Goal: Check status: Check status

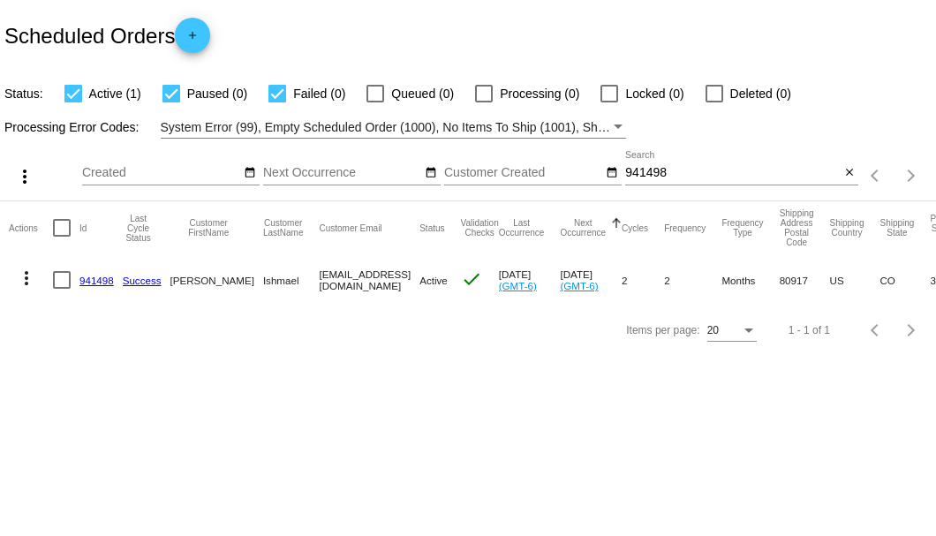
click at [632, 178] on input "941498" at bounding box center [732, 173] width 215 height 14
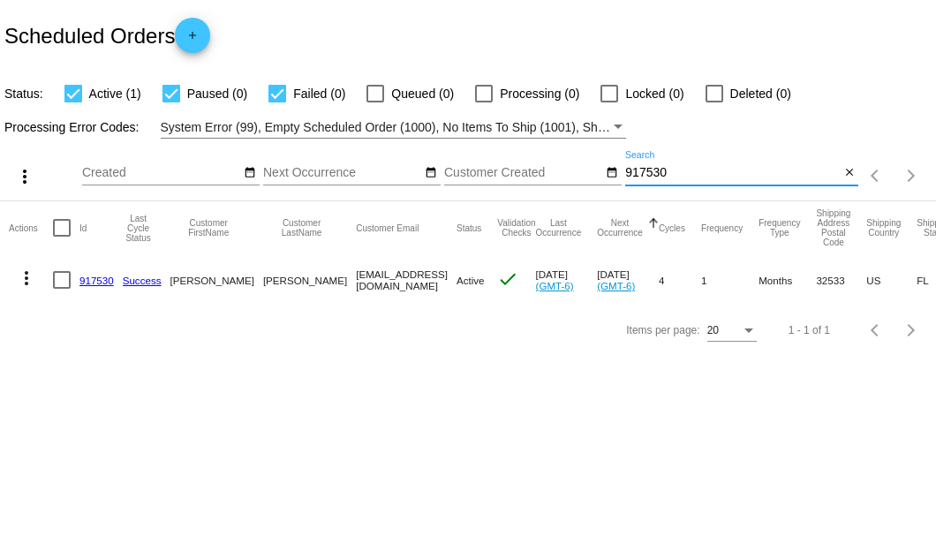
type input "917530"
click at [573, 34] on div "Scheduled Orders add" at bounding box center [468, 35] width 936 height 71
click at [88, 282] on link "917530" at bounding box center [96, 280] width 34 height 11
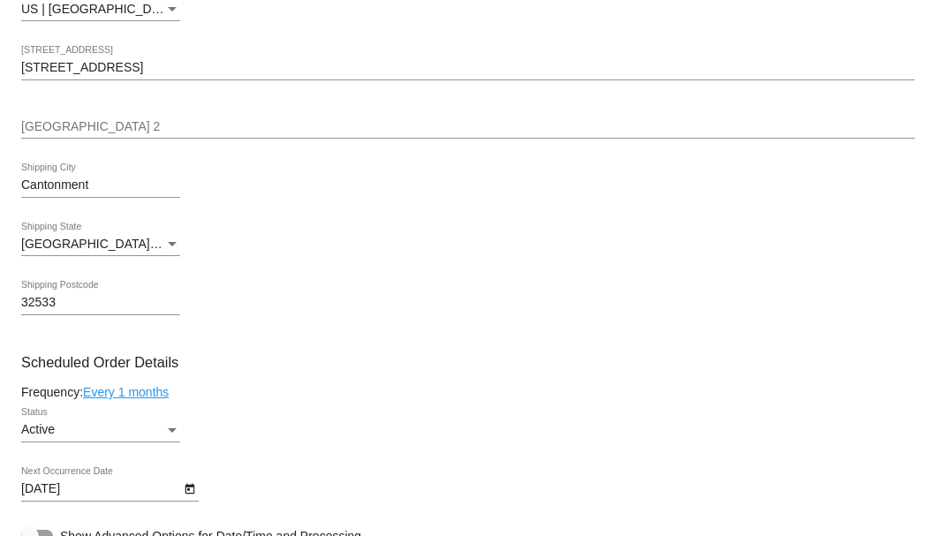
scroll to position [1001, 0]
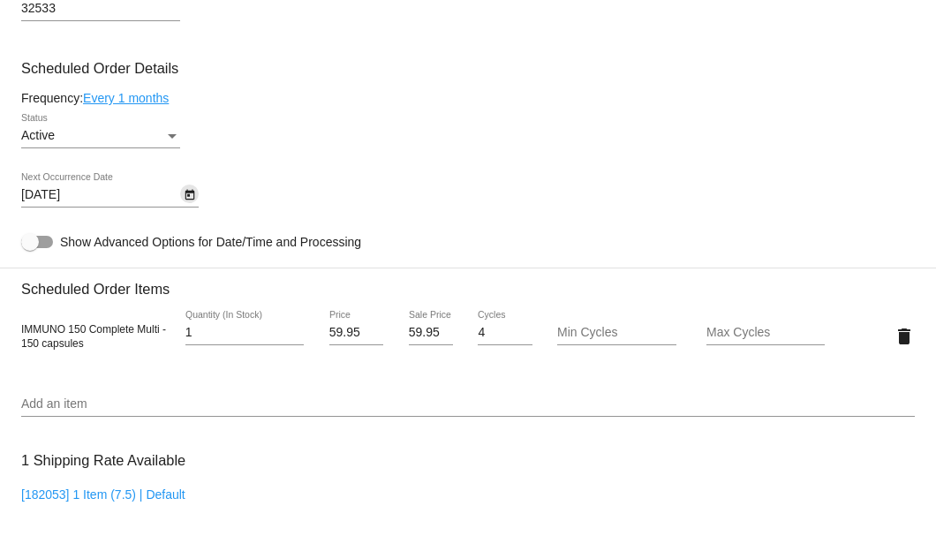
click at [187, 198] on icon "Open calendar" at bounding box center [190, 195] width 10 height 11
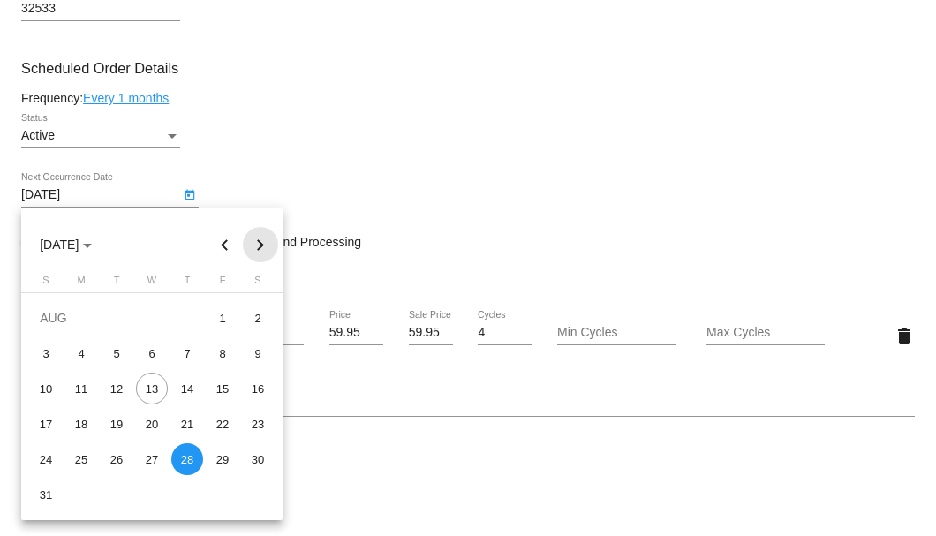
click at [260, 247] on button "Next month" at bounding box center [260, 244] width 35 height 35
click at [260, 248] on button "Next month" at bounding box center [260, 244] width 35 height 35
click at [117, 458] on div "28" at bounding box center [117, 459] width 32 height 32
type input "10/28/2025"
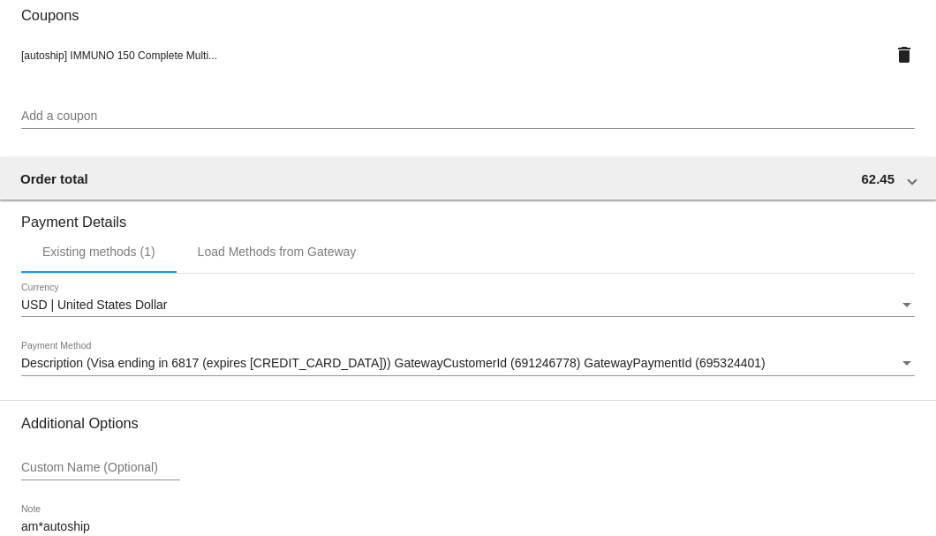
scroll to position [1705, 0]
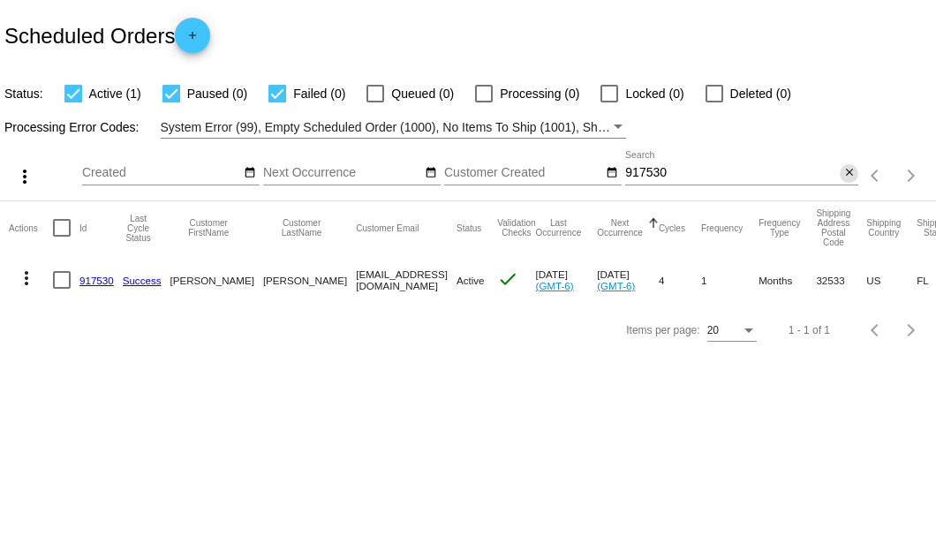
click at [848, 171] on mat-icon "close" at bounding box center [849, 173] width 12 height 14
